Goal: Check status: Check status

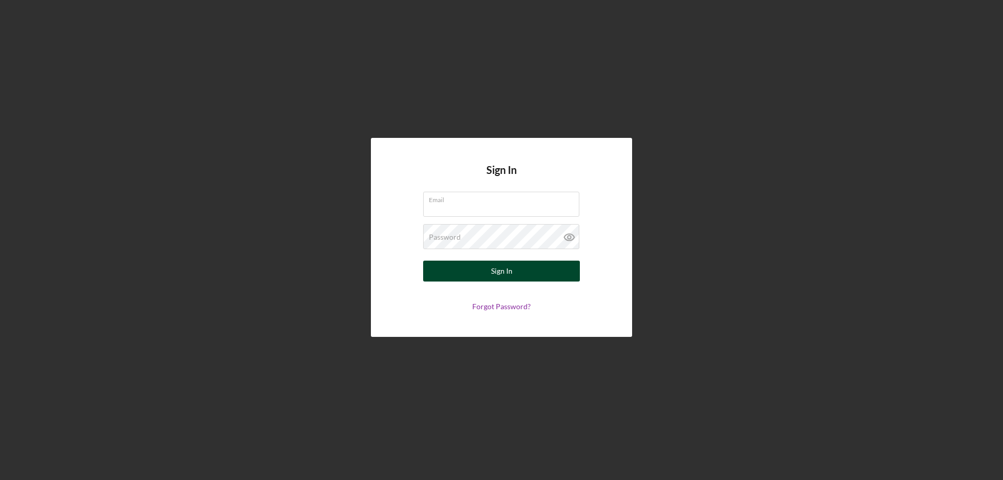
type input "[PERSON_NAME][EMAIL_ADDRESS][PERSON_NAME][DOMAIN_NAME]"
click at [509, 272] on div "Sign In" at bounding box center [501, 271] width 21 height 21
